Goal: Use online tool/utility: Utilize a website feature to perform a specific function

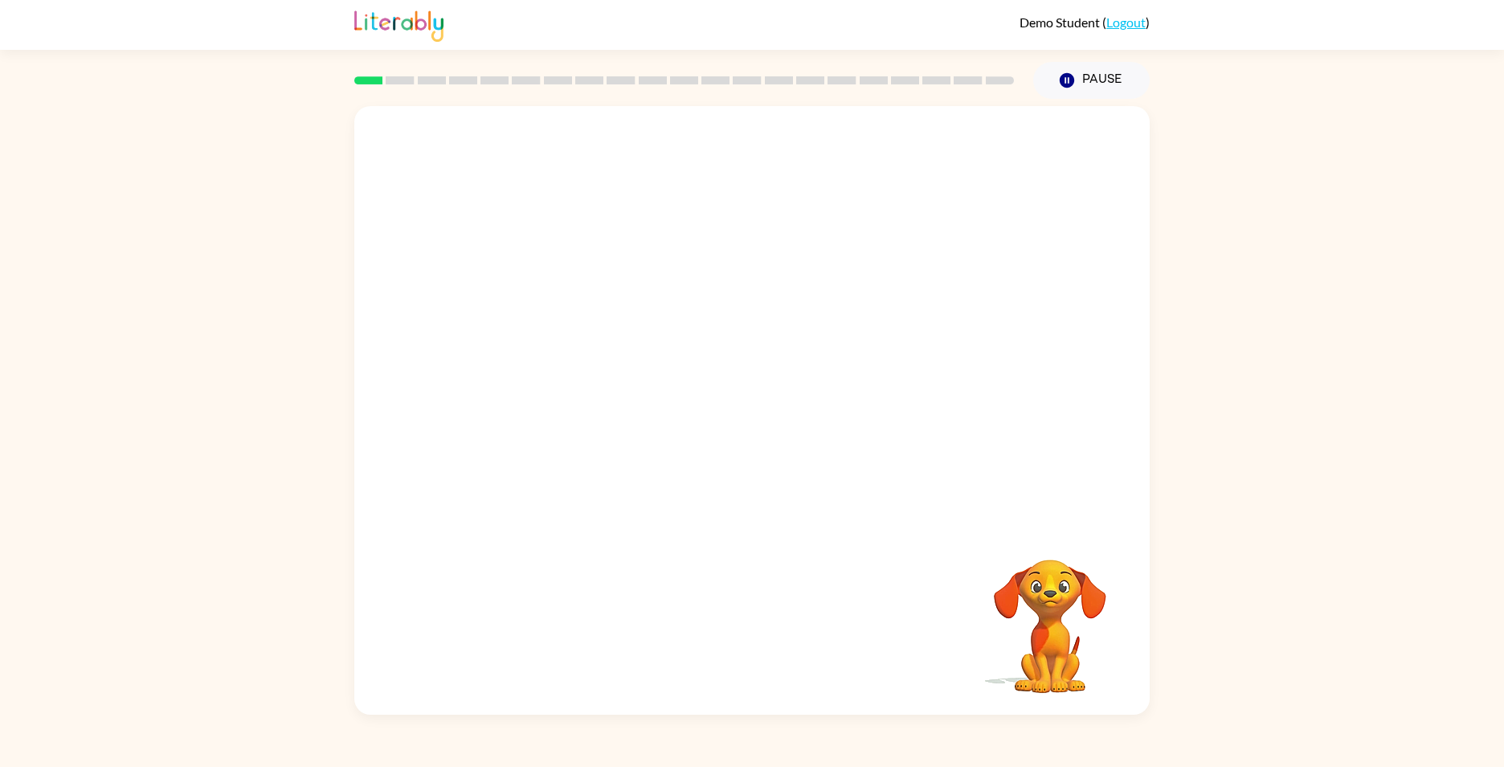
click at [759, 548] on div "Your browser must support playing .mp4 files to use Literably. Please try using…" at bounding box center [752, 410] width 796 height 608
click at [718, 416] on div at bounding box center [752, 418] width 103 height 59
click at [764, 412] on div at bounding box center [752, 418] width 103 height 59
drag, startPoint x: 763, startPoint y: 419, endPoint x: 673, endPoint y: 448, distance: 95.6
click at [673, 448] on div at bounding box center [752, 410] width 796 height 608
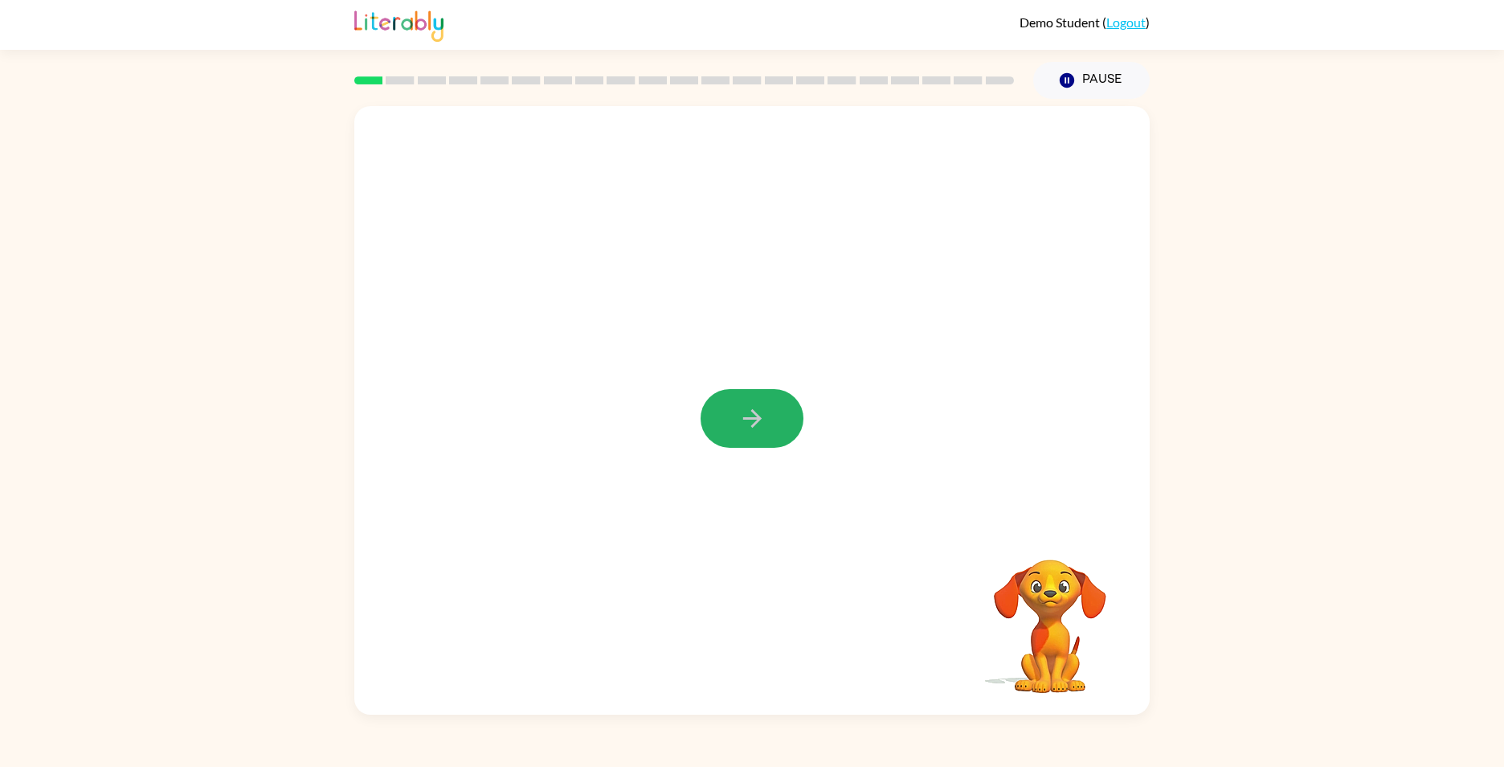
click at [731, 426] on button "button" at bounding box center [752, 418] width 103 height 59
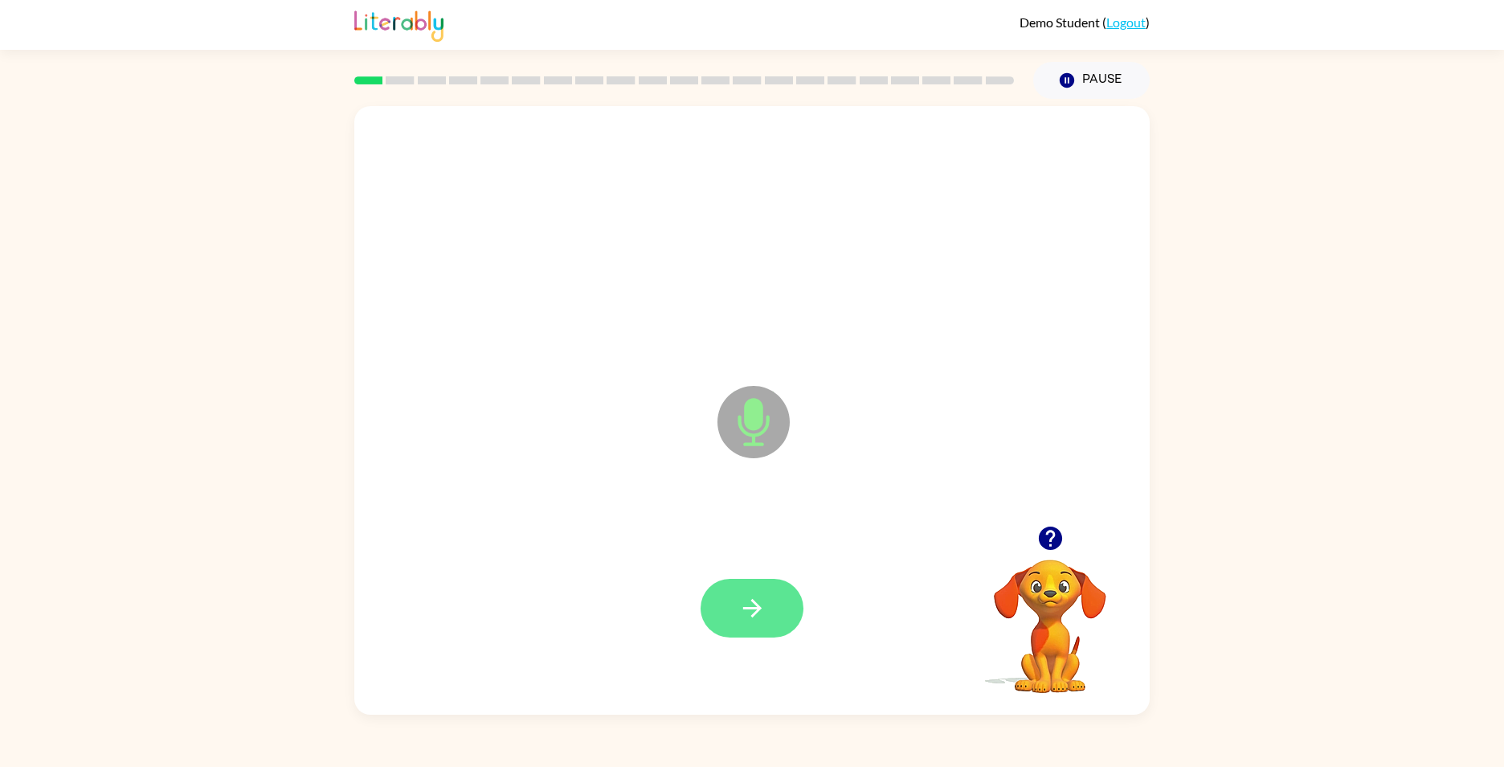
click at [744, 632] on button "button" at bounding box center [752, 608] width 103 height 59
click at [756, 591] on button "button" at bounding box center [752, 608] width 103 height 59
click at [778, 617] on button "button" at bounding box center [752, 608] width 103 height 59
click at [759, 615] on icon "button" at bounding box center [753, 608] width 28 height 28
click at [763, 599] on icon "button" at bounding box center [753, 608] width 28 height 28
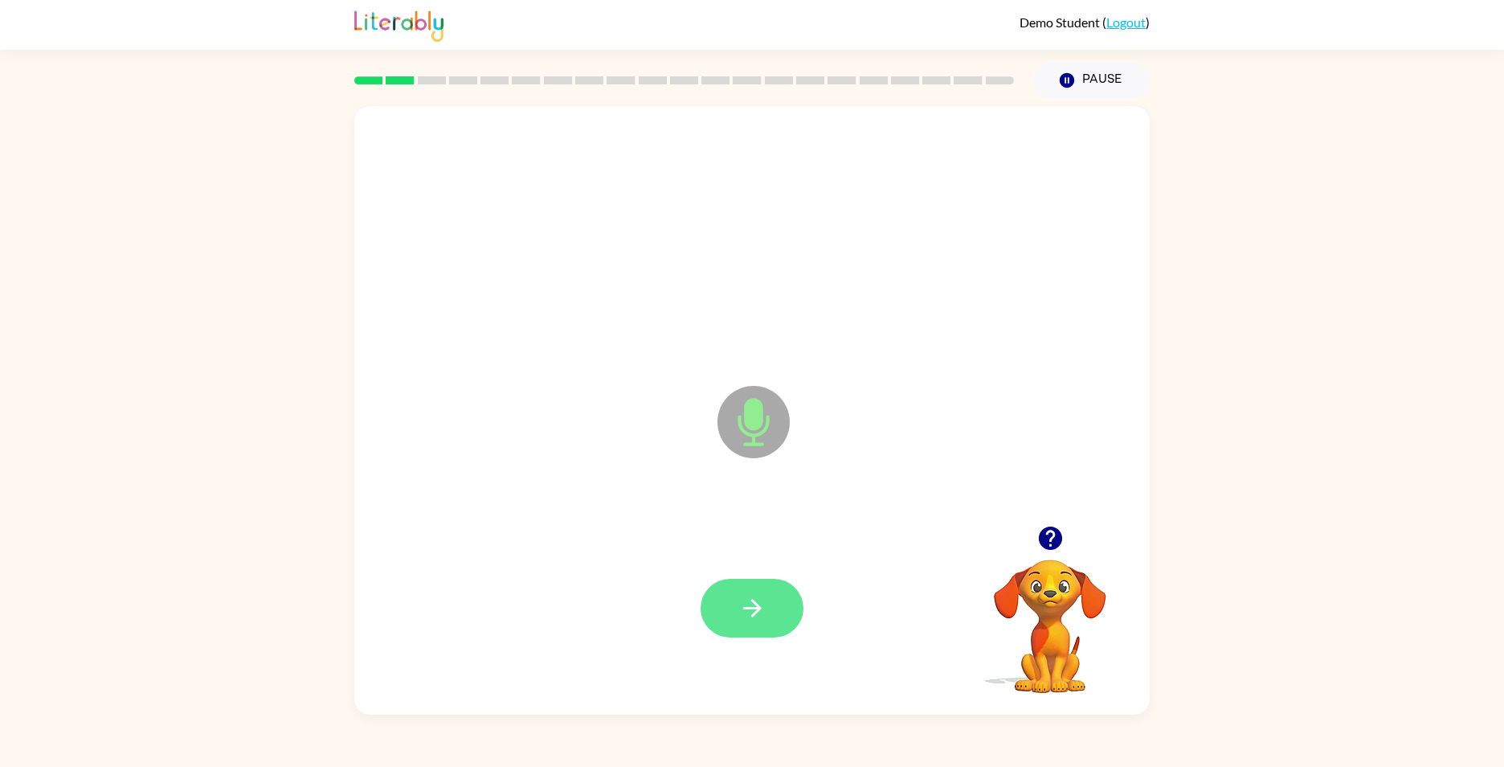
click at [756, 607] on icon "button" at bounding box center [752, 608] width 18 height 18
click at [1107, 76] on button "Pause Pause" at bounding box center [1091, 80] width 117 height 37
